Goal: Task Accomplishment & Management: Manage account settings

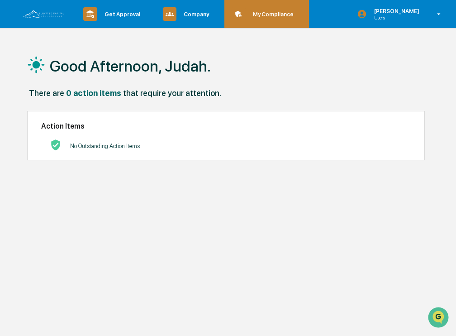
click at [273, 15] on p "My Compliance" at bounding box center [272, 14] width 53 height 7
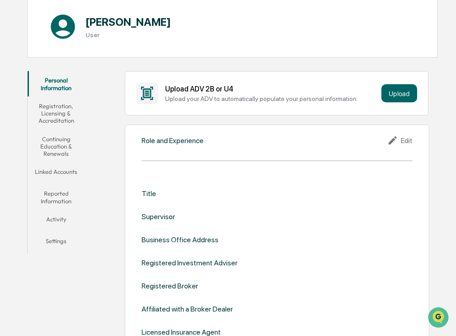
scroll to position [123, 0]
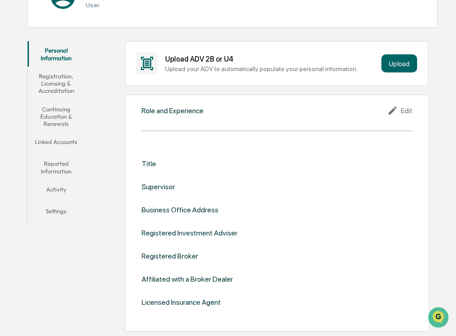
click at [64, 105] on button "Continuing Education & Renewals" at bounding box center [56, 116] width 57 height 33
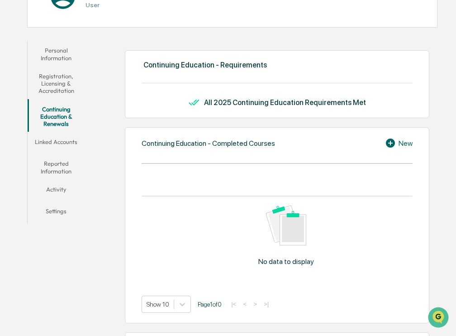
click at [65, 143] on button "Linked Accounts" at bounding box center [56, 144] width 57 height 22
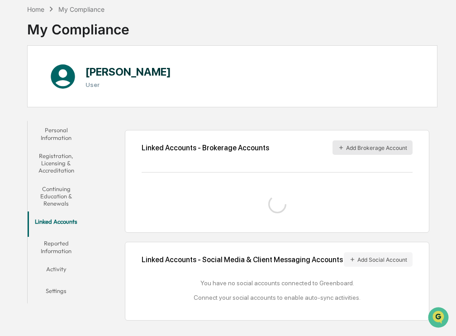
click at [357, 140] on button "Add Brokerage Account" at bounding box center [373, 147] width 80 height 14
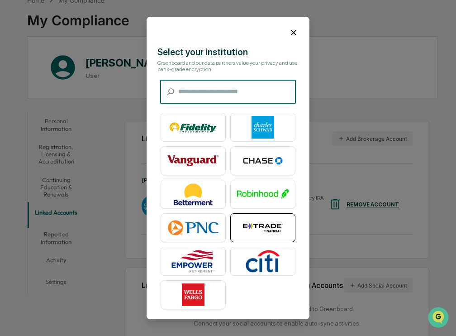
click at [273, 219] on img at bounding box center [263, 228] width 52 height 23
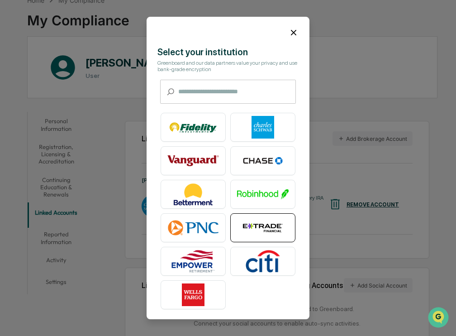
scroll to position [0, 0]
click at [293, 34] on icon at bounding box center [294, 33] width 10 height 10
